Goal: Check status: Check status

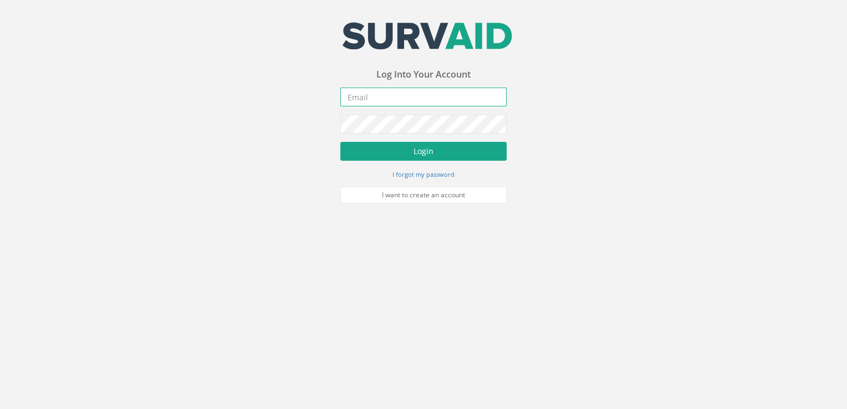
type input "[PERSON_NAME][EMAIL_ADDRESS][DOMAIN_NAME]"
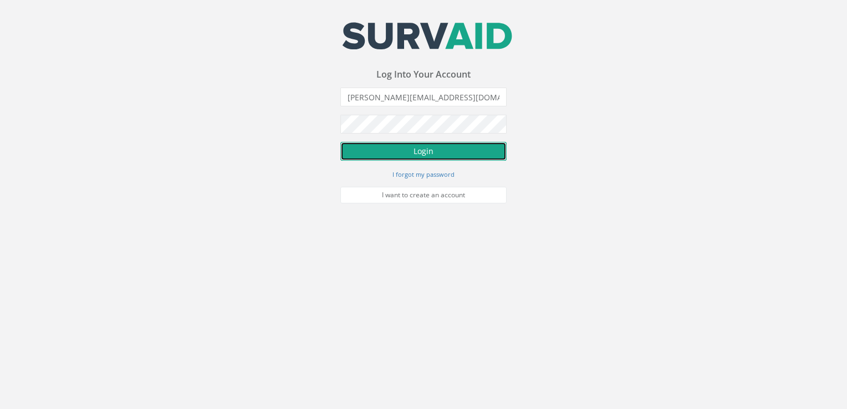
click at [373, 148] on button "Login" at bounding box center [423, 151] width 166 height 19
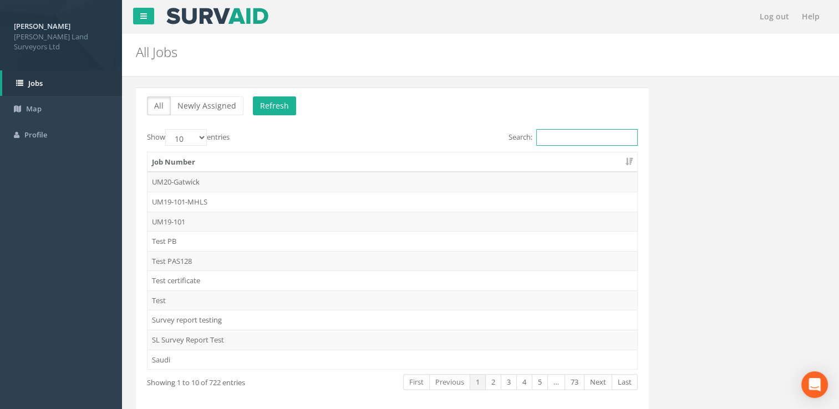
click at [566, 137] on input "Search:" at bounding box center [586, 137] width 101 height 17
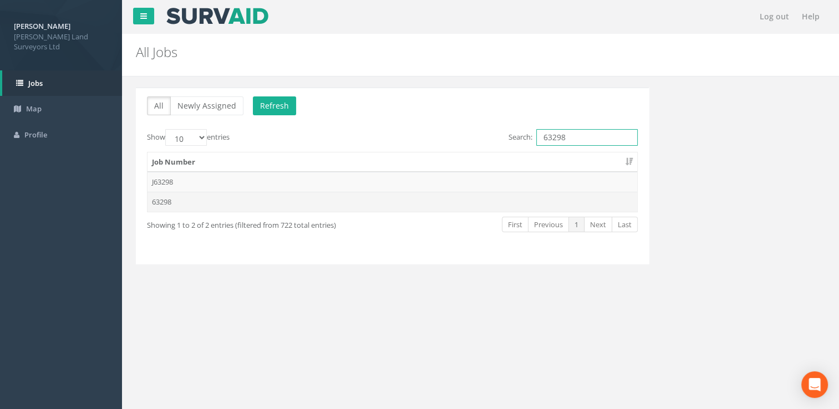
type input "63298"
click at [215, 200] on td "63298" at bounding box center [393, 202] width 490 height 20
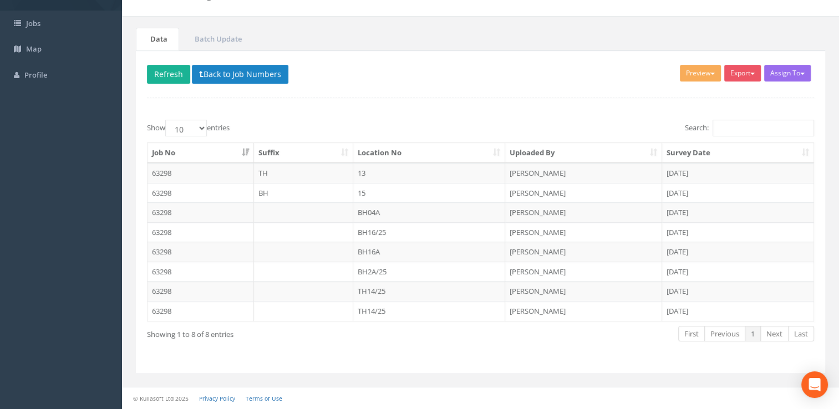
scroll to position [57, 0]
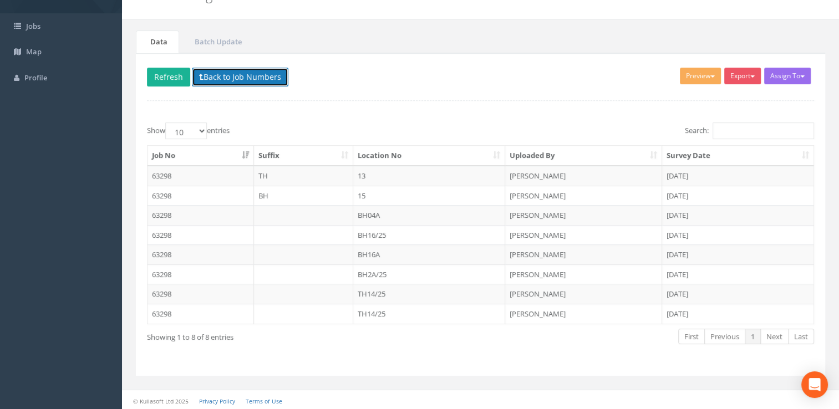
click at [204, 72] on button "Back to Job Numbers" at bounding box center [240, 77] width 96 height 19
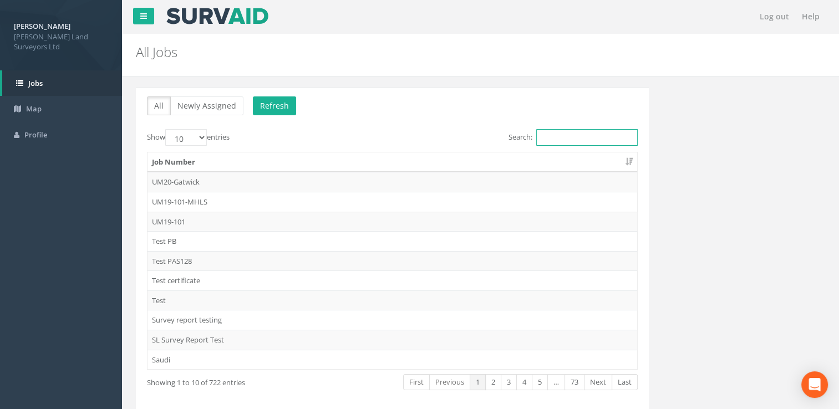
click at [579, 138] on input "Search:" at bounding box center [586, 137] width 101 height 17
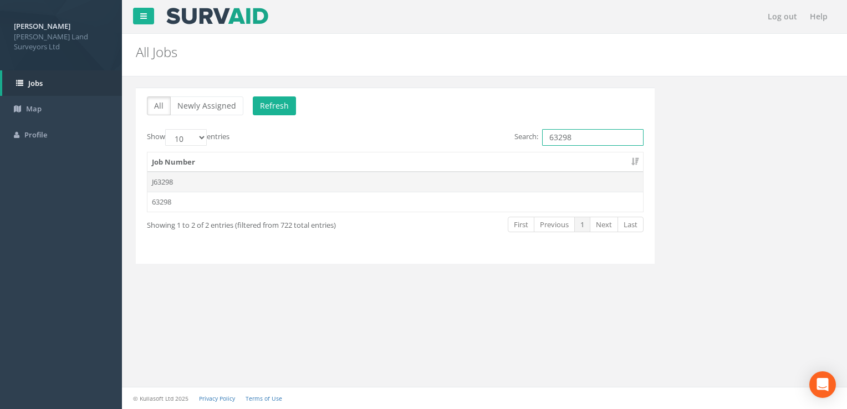
type input "63298"
click at [510, 184] on td "J63298" at bounding box center [396, 182] width 496 height 20
